Goal: Task Accomplishment & Management: Complete application form

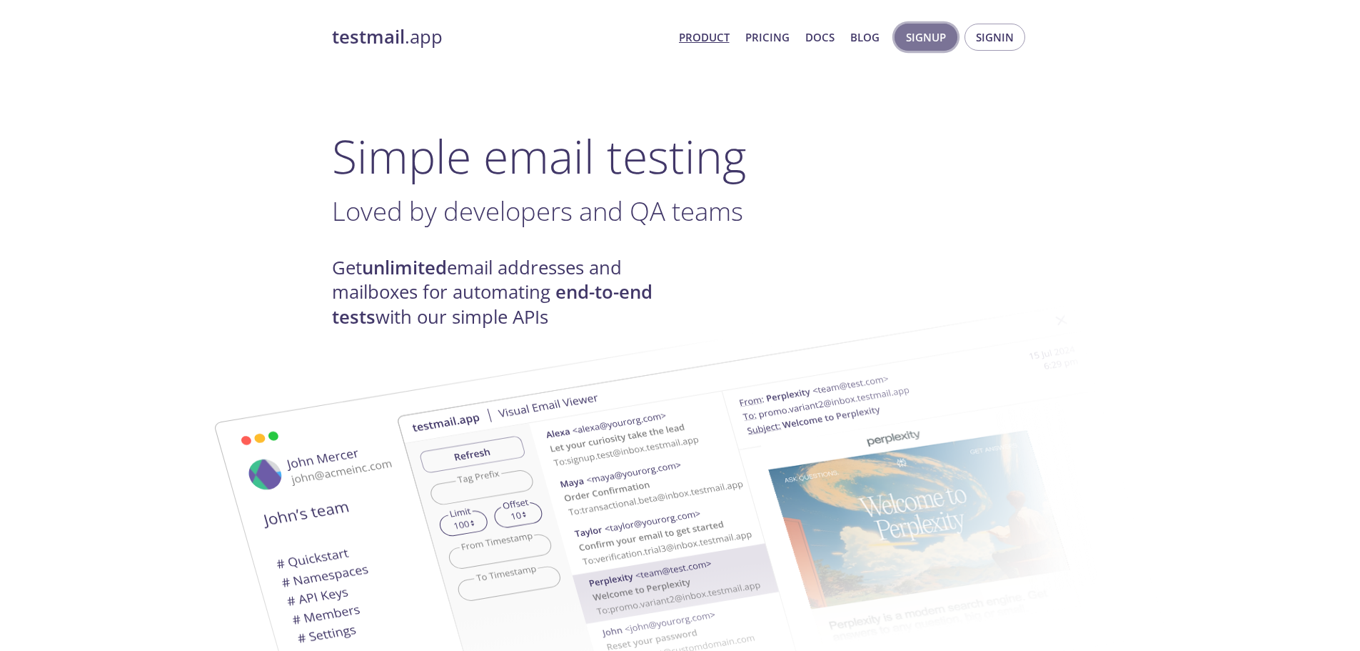
click at [912, 37] on span "Signup" at bounding box center [926, 37] width 40 height 19
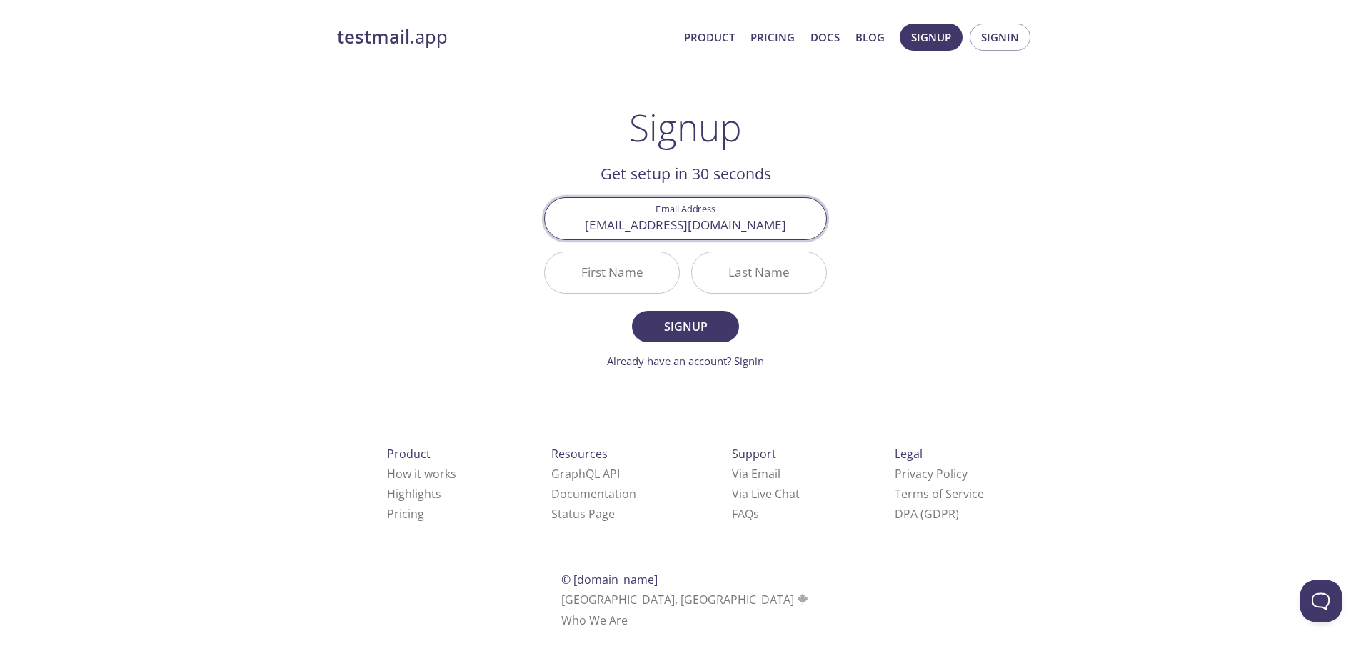
type input "[EMAIL_ADDRESS][DOMAIN_NAME]"
click at [626, 281] on input "First Name" at bounding box center [612, 272] width 134 height 41
type input "Laur"
drag, startPoint x: 616, startPoint y: 226, endPoint x: 566, endPoint y: 221, distance: 50.2
click at [566, 221] on input "[EMAIL_ADDRESS][DOMAIN_NAME]" at bounding box center [685, 218] width 281 height 41
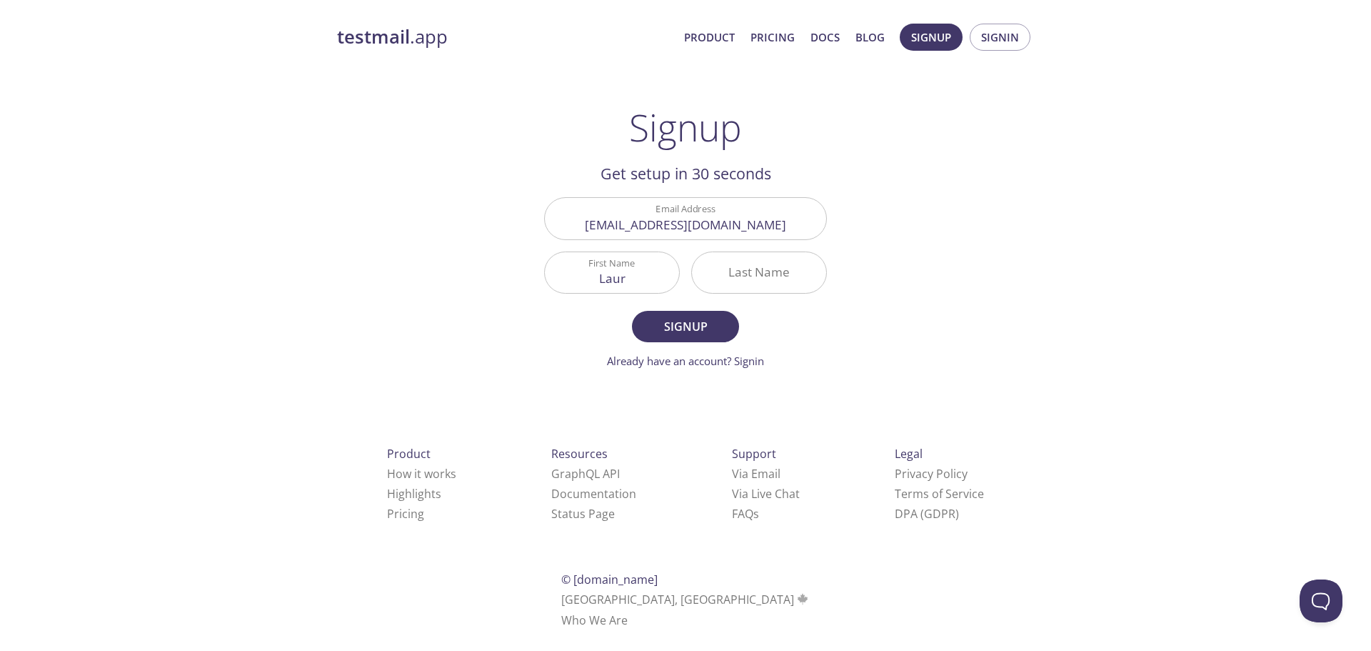
drag, startPoint x: 608, startPoint y: 224, endPoint x: 728, endPoint y: 261, distance: 124.9
click at [608, 224] on input "[EMAIL_ADDRESS][DOMAIN_NAME]" at bounding box center [685, 218] width 281 height 41
type input "[EMAIL_ADDRESS][DOMAIN_NAME]"
click at [666, 278] on input "Laur" at bounding box center [612, 272] width 134 height 41
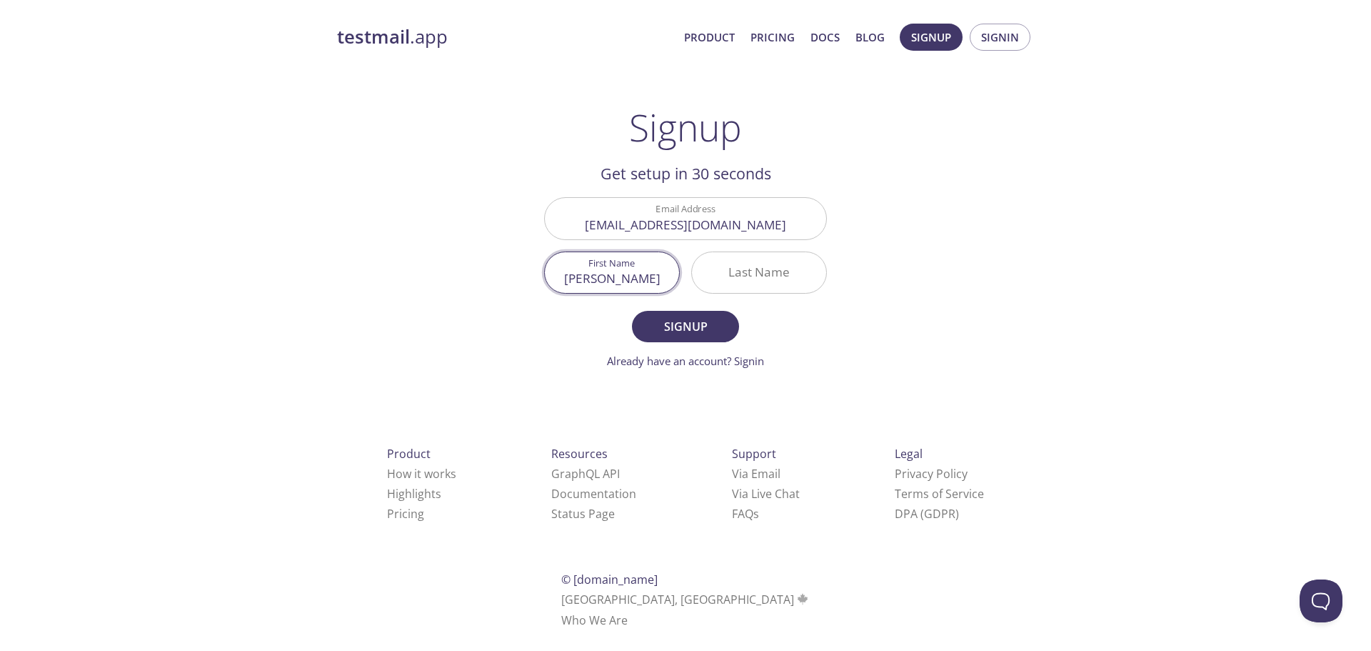
type input "[PERSON_NAME]"
click at [769, 273] on input "Last Name" at bounding box center [759, 272] width 134 height 41
type input "[PERSON_NAME]"
click at [721, 339] on button "Signup" at bounding box center [685, 326] width 107 height 31
